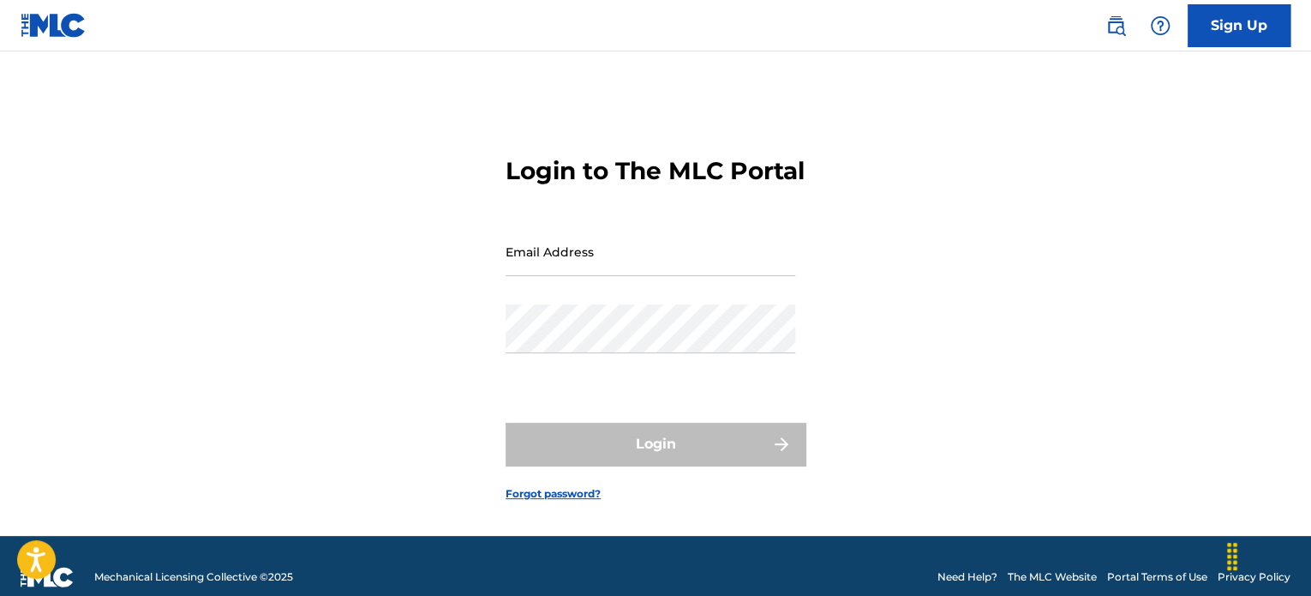
click at [661, 263] on input "Email Address" at bounding box center [651, 251] width 290 height 49
type input "[EMAIL_ADDRESS][DOMAIN_NAME]"
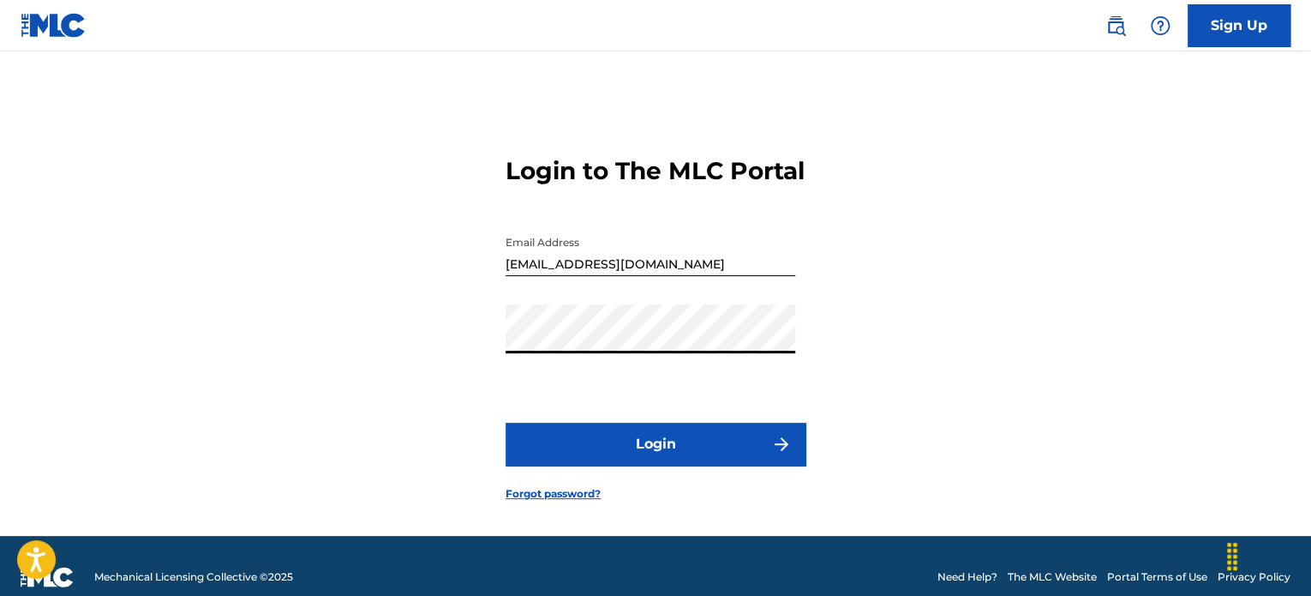
click at [654, 463] on button "Login" at bounding box center [656, 443] width 300 height 43
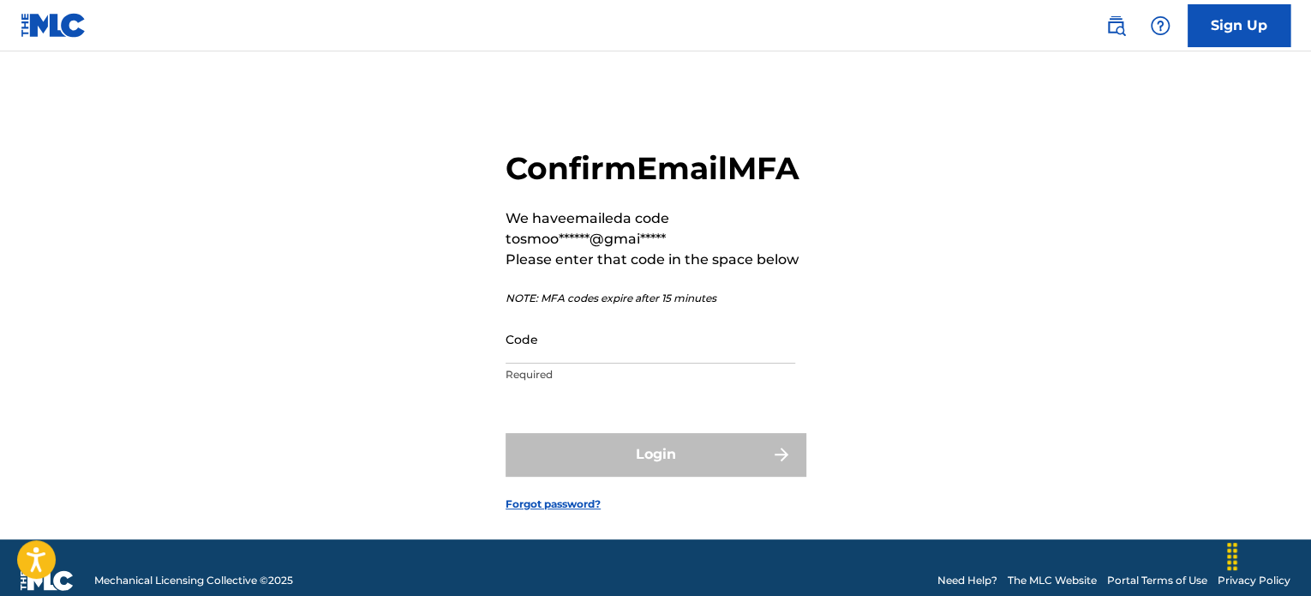
click at [548, 392] on div "Code Required" at bounding box center [651, 353] width 290 height 77
click at [590, 363] on input "Code" at bounding box center [651, 339] width 290 height 49
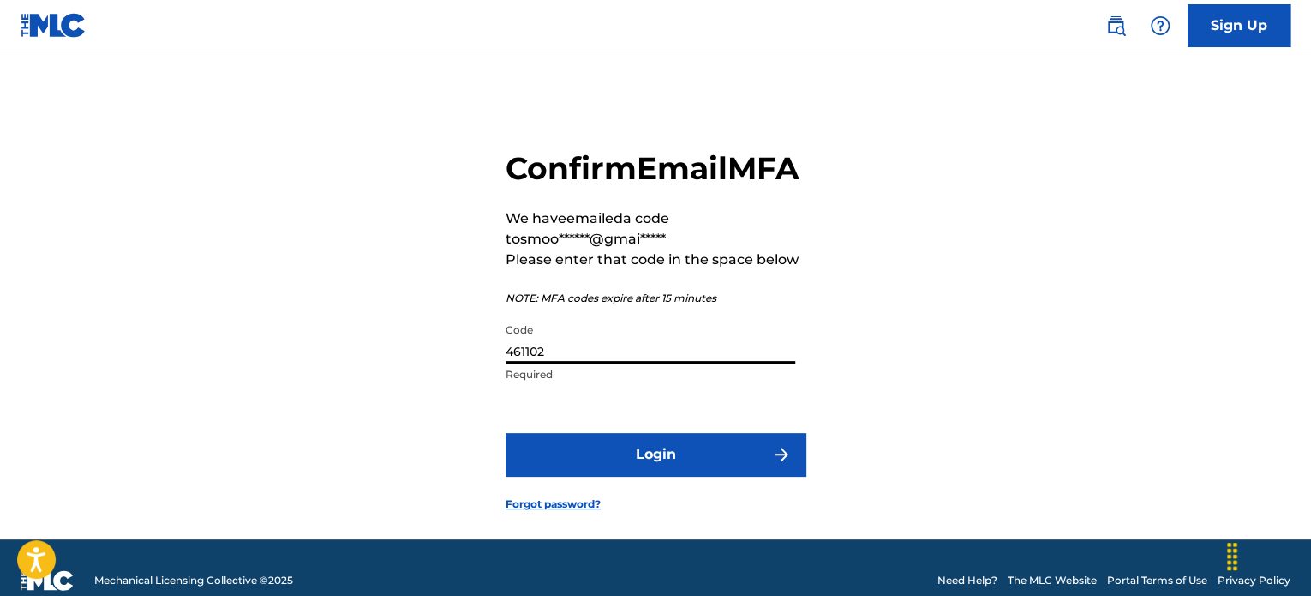
type input "461102"
click at [661, 476] on button "Login" at bounding box center [656, 454] width 300 height 43
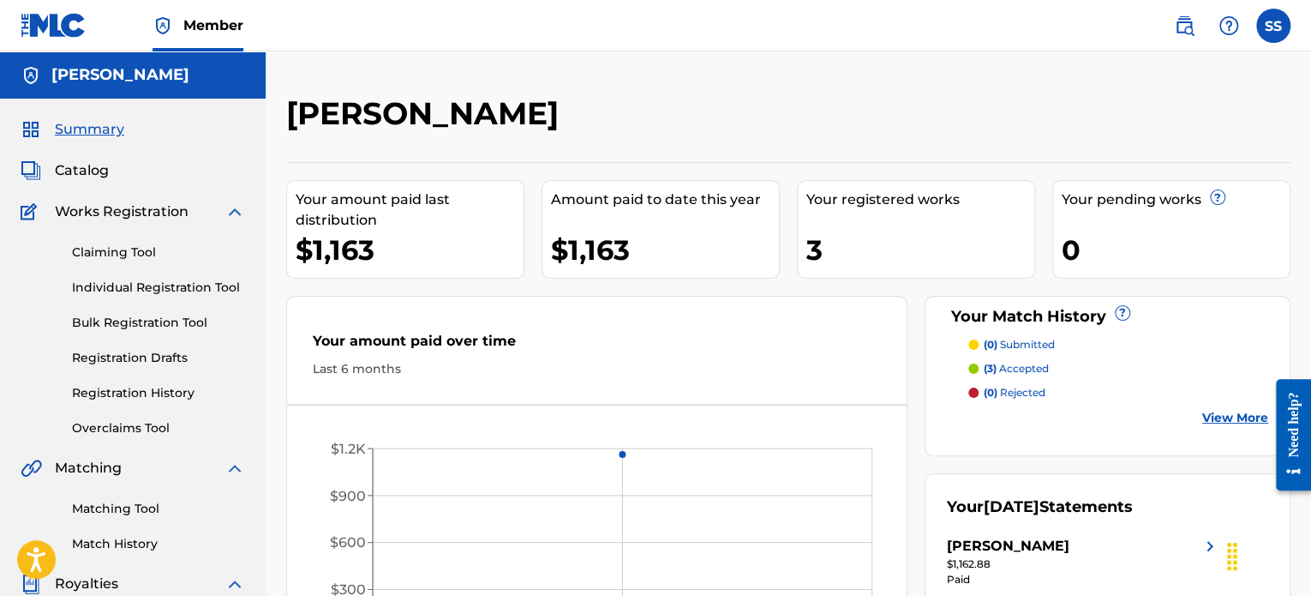
click at [1258, 416] on link "View More" at bounding box center [1235, 418] width 66 height 18
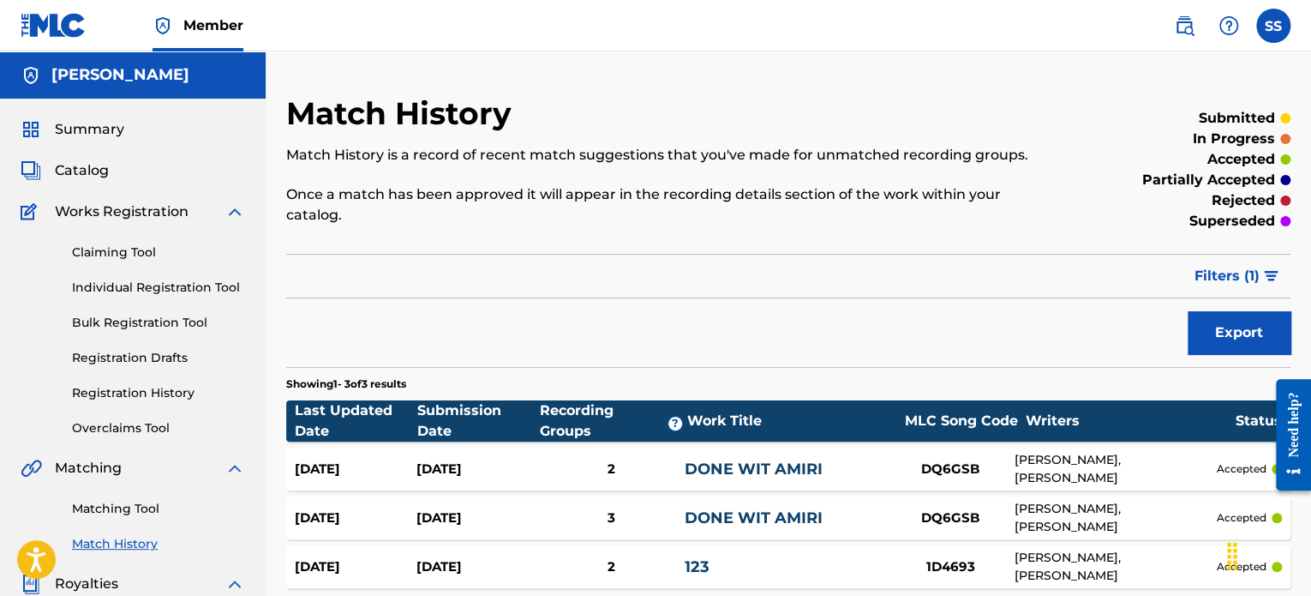
click at [108, 167] on span "Catalog" at bounding box center [82, 170] width 54 height 21
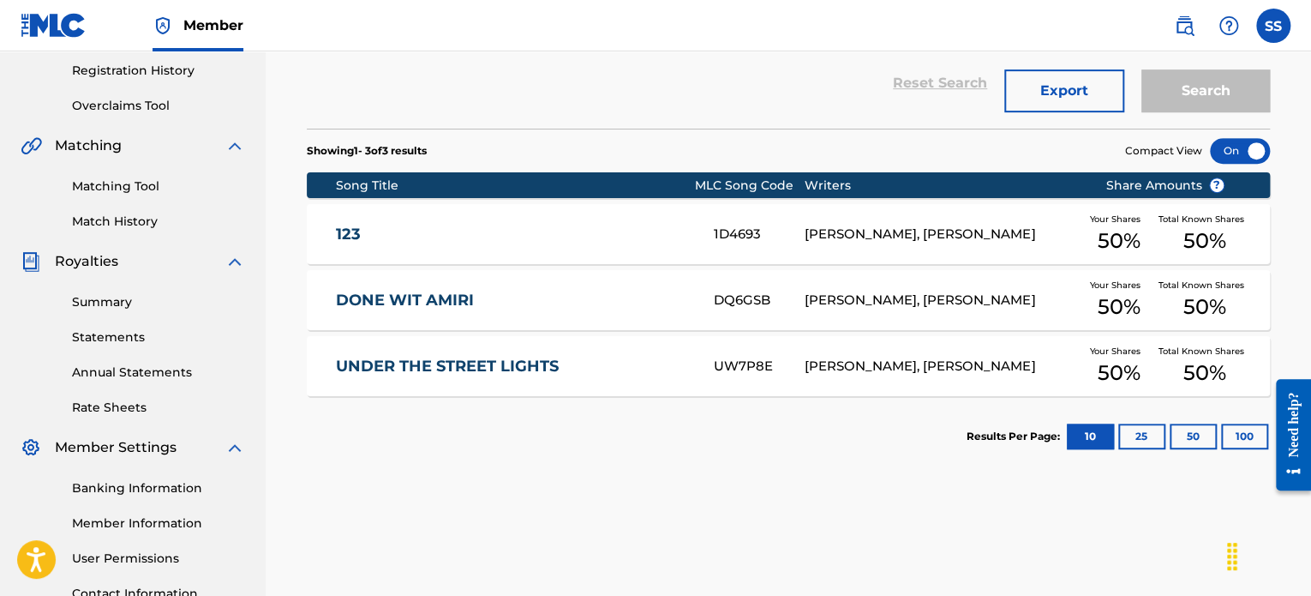
scroll to position [343, 0]
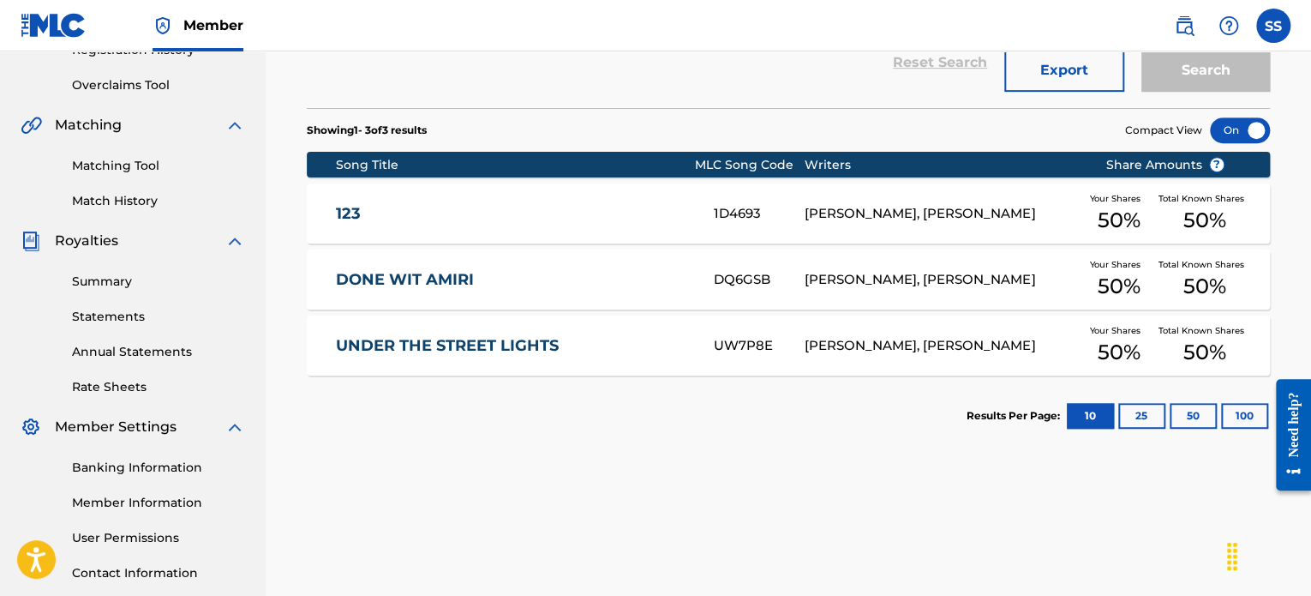
click at [586, 343] on link "UNDER THE STREET LIGHTS" at bounding box center [513, 346] width 355 height 20
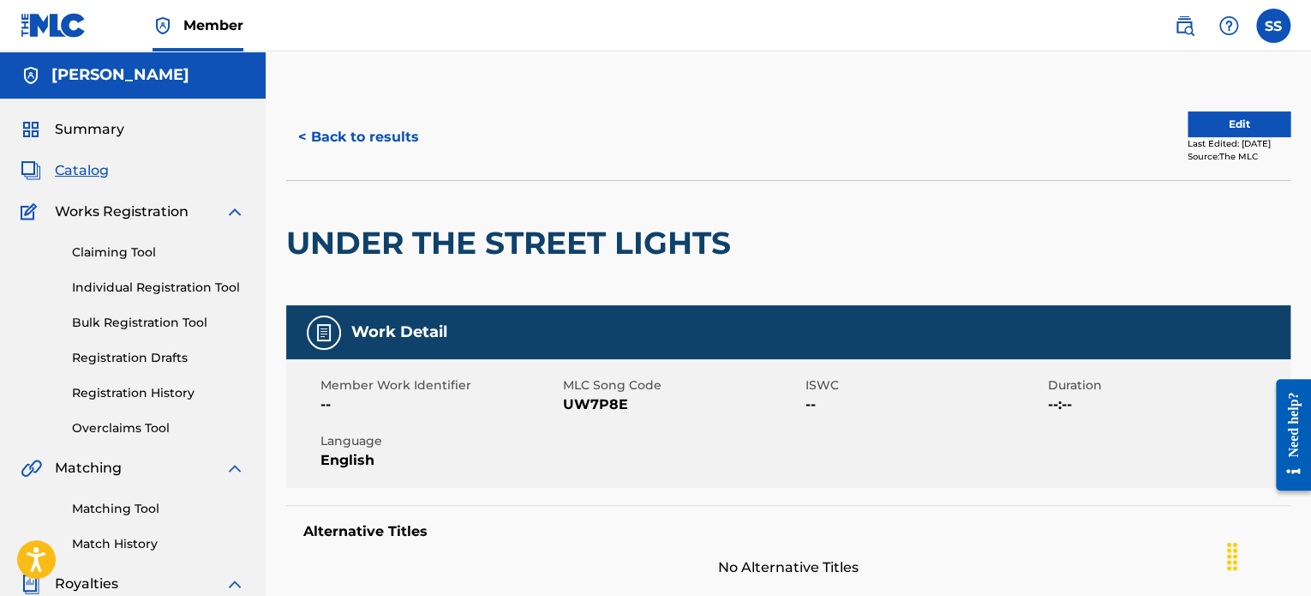
click at [363, 133] on button "< Back to results" at bounding box center [358, 137] width 145 height 43
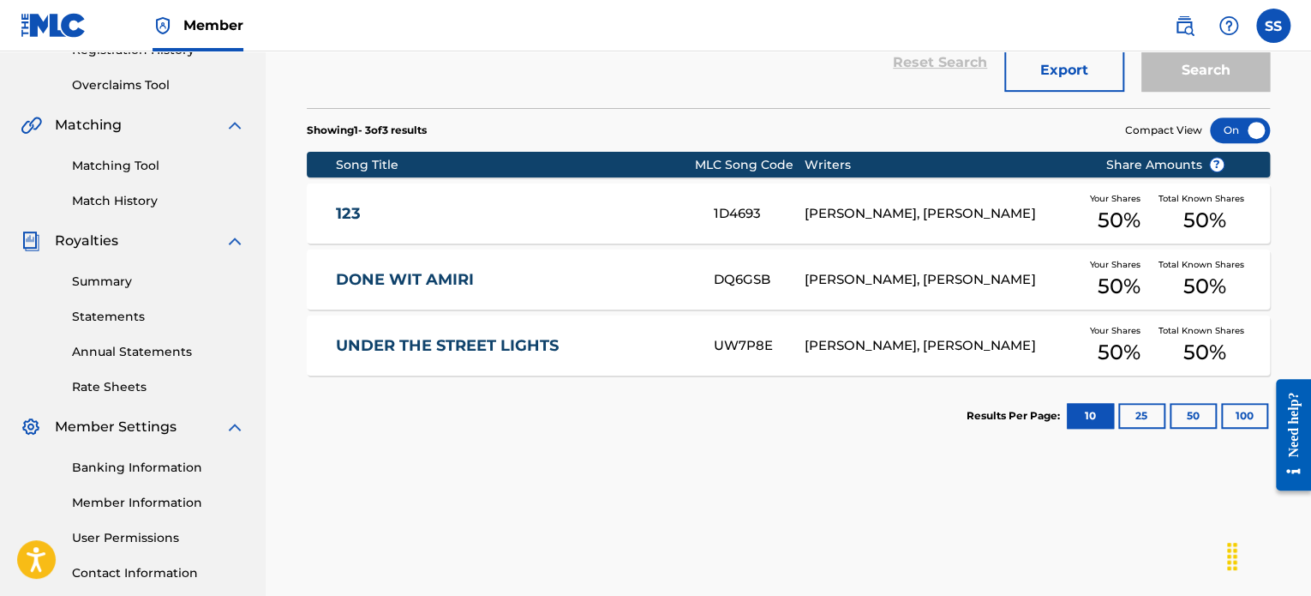
drag, startPoint x: 159, startPoint y: 182, endPoint x: 163, endPoint y: 170, distance: 12.7
click at [159, 179] on div "Matching Tool Match History" at bounding box center [133, 172] width 225 height 75
click at [163, 168] on link "Matching Tool" at bounding box center [158, 166] width 173 height 18
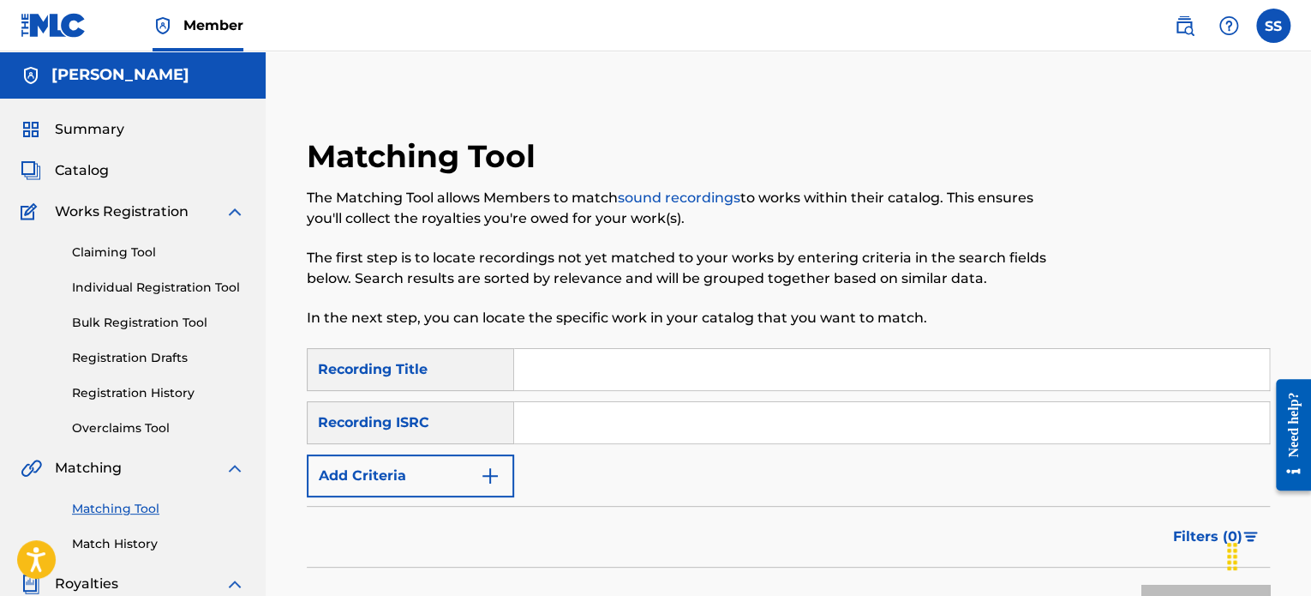
click at [549, 359] on input "Search Form" at bounding box center [891, 369] width 755 height 41
type input "Under the street lights"
click at [446, 467] on button "Add Criteria" at bounding box center [410, 475] width 207 height 43
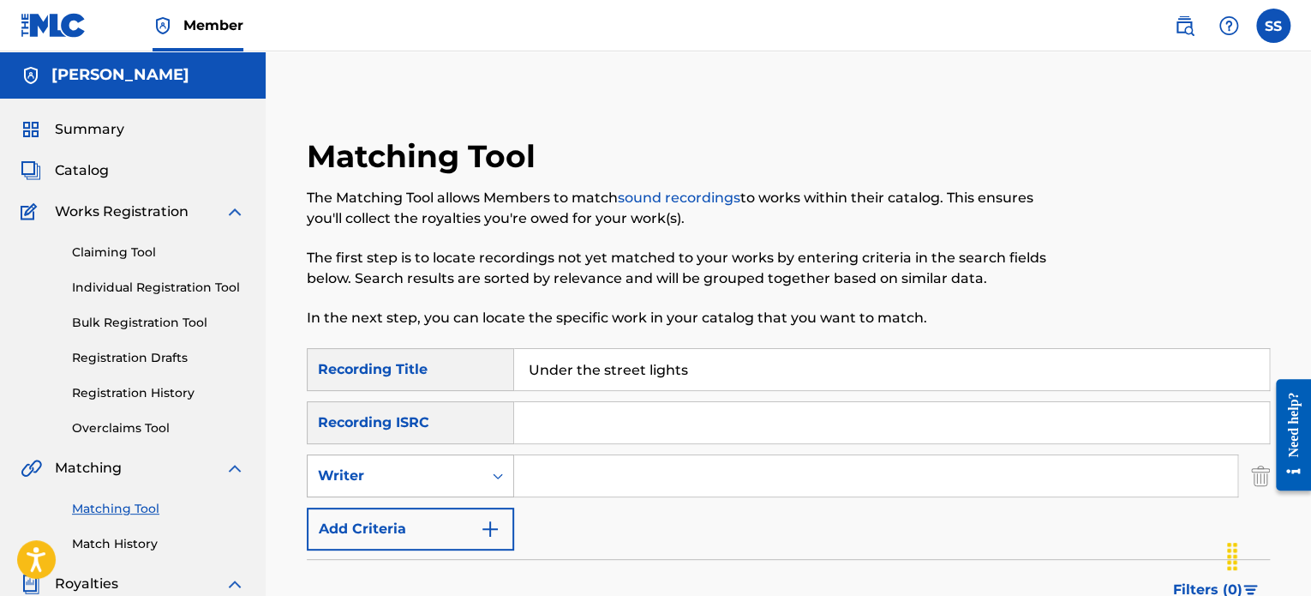
click at [476, 483] on div "Writer" at bounding box center [395, 475] width 175 height 33
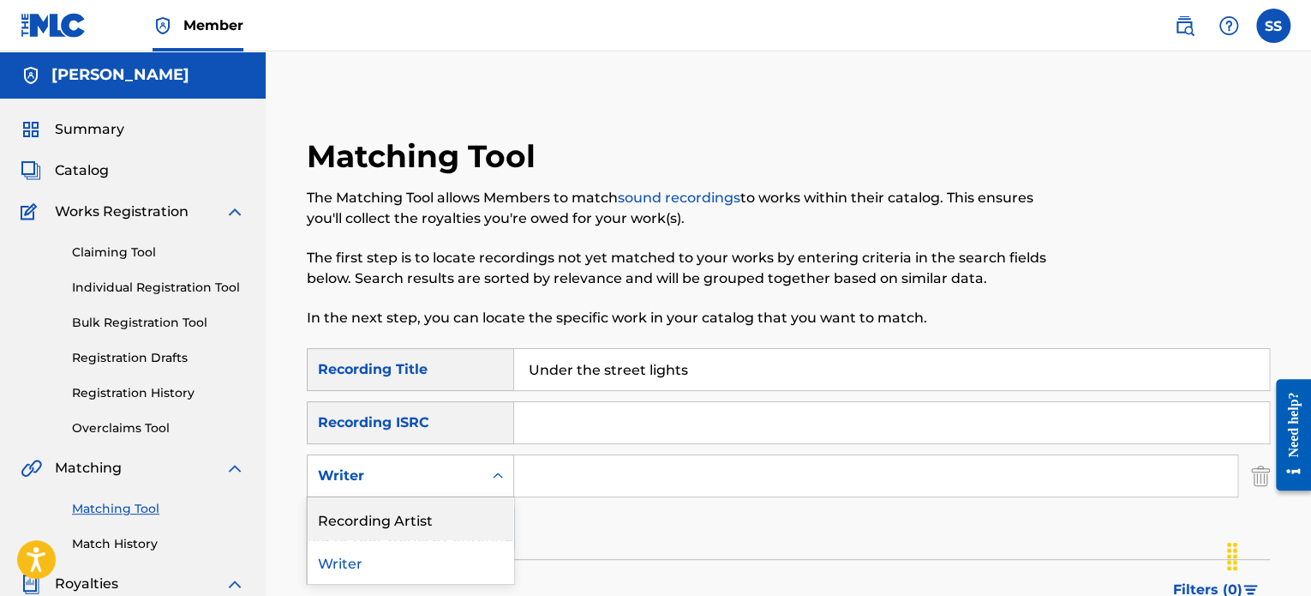
click at [407, 530] on div "Recording Artist" at bounding box center [411, 518] width 206 height 43
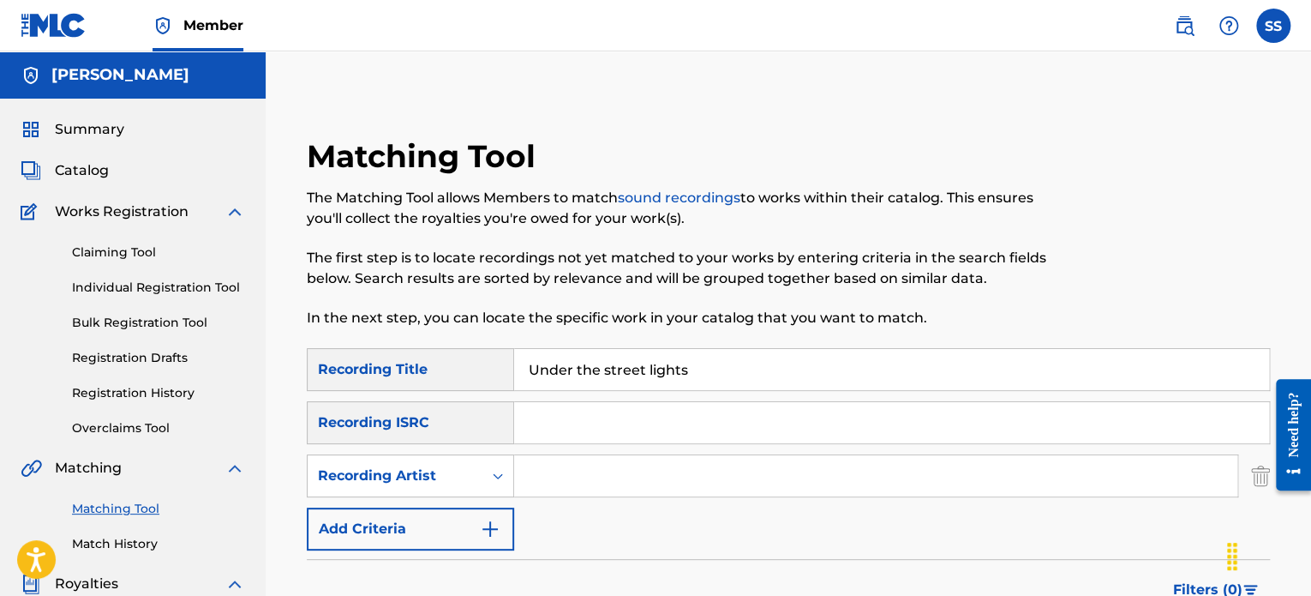
click at [593, 476] on input "Search Form" at bounding box center [875, 475] width 723 height 41
type input "yungeen ace"
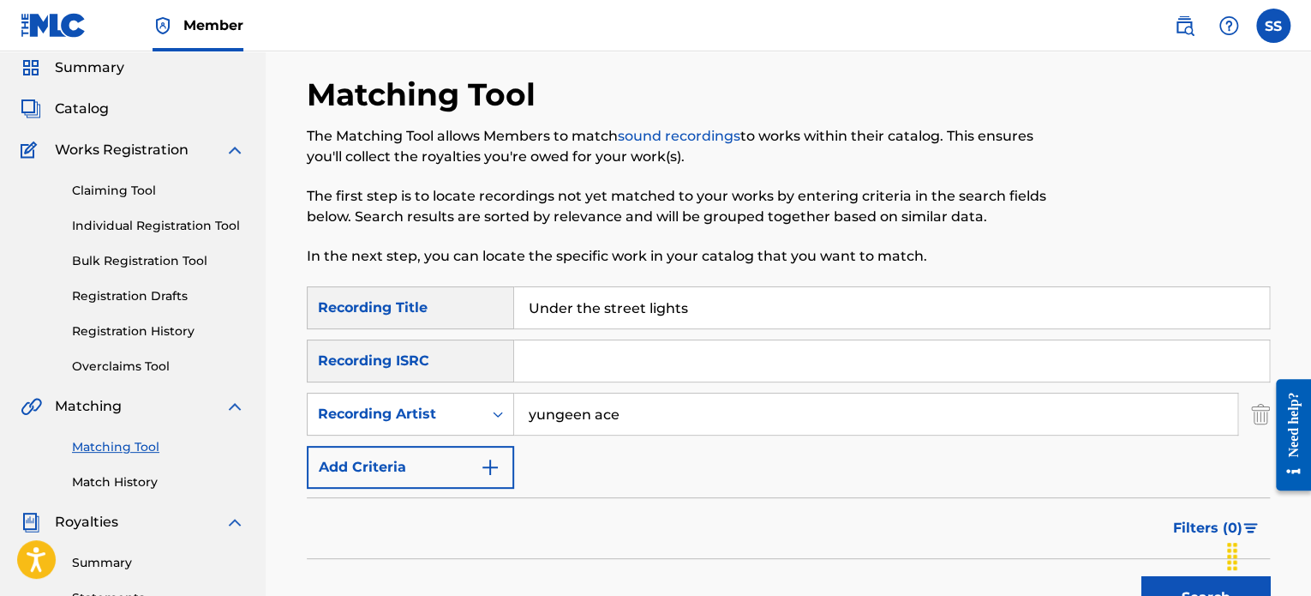
scroll to position [171, 0]
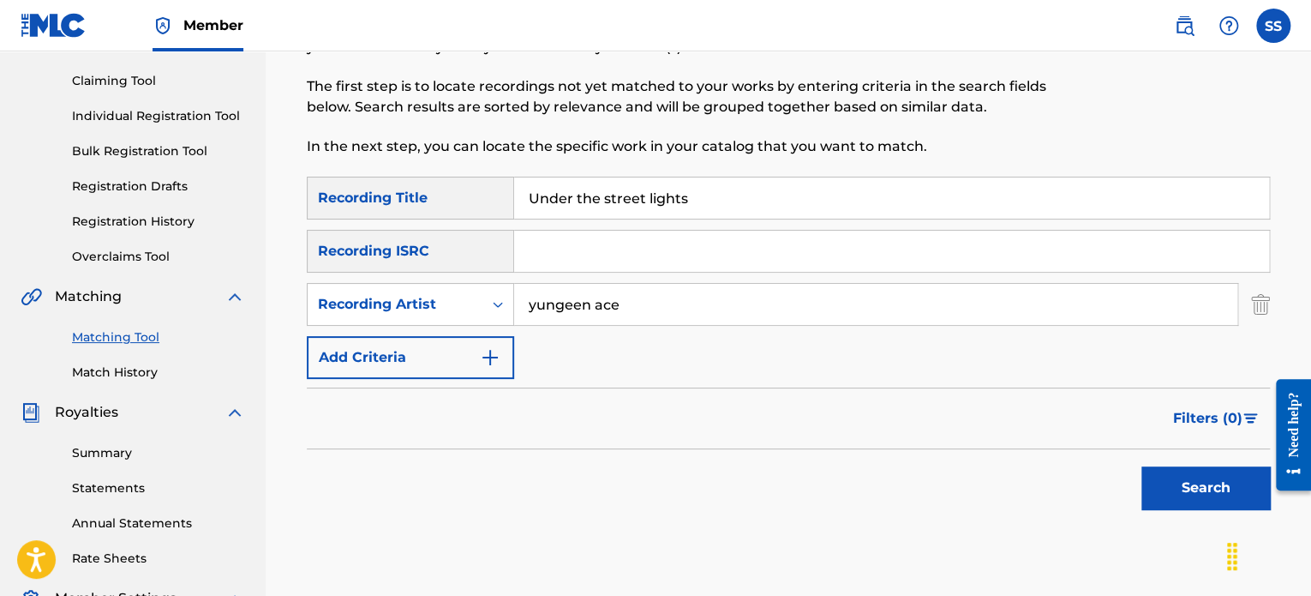
click at [1237, 493] on button "Search" at bounding box center [1205, 487] width 129 height 43
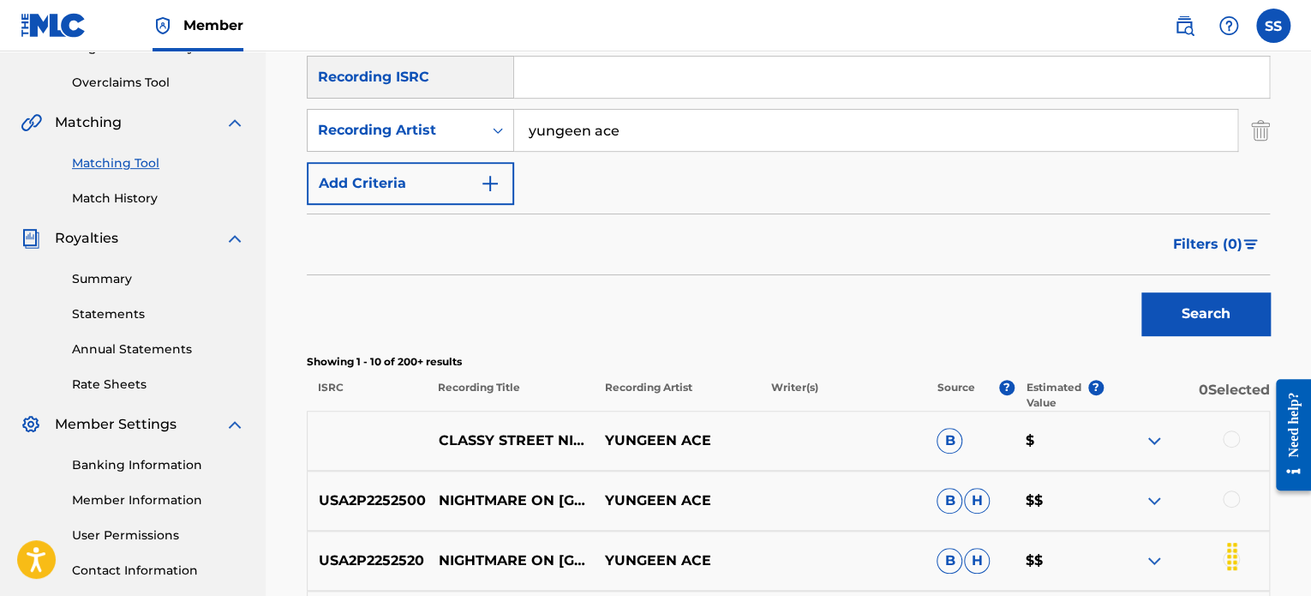
scroll to position [0, 0]
